Goal: Find specific page/section: Find specific page/section

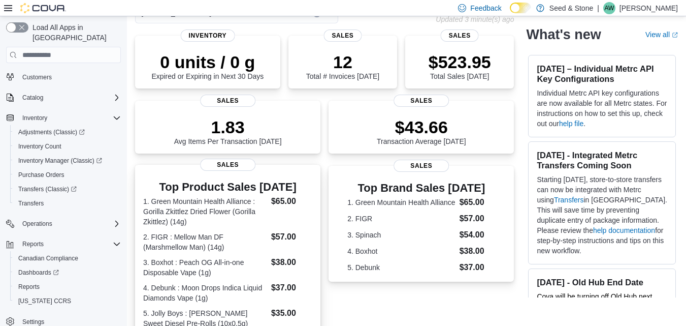
scroll to position [63, 0]
click at [239, 163] on span "Sales" at bounding box center [228, 164] width 56 height 12
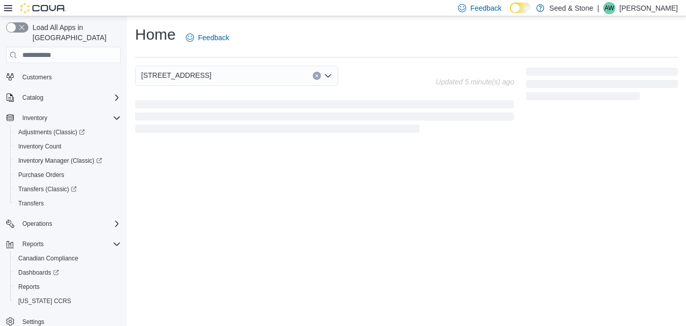
scroll to position [0, 0]
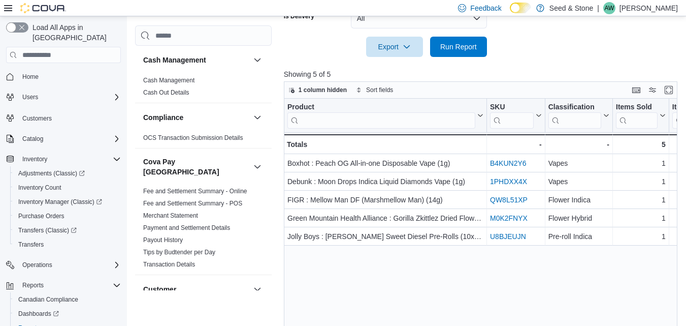
scroll to position [421, 0]
